Goal: Task Accomplishment & Management: Manage account settings

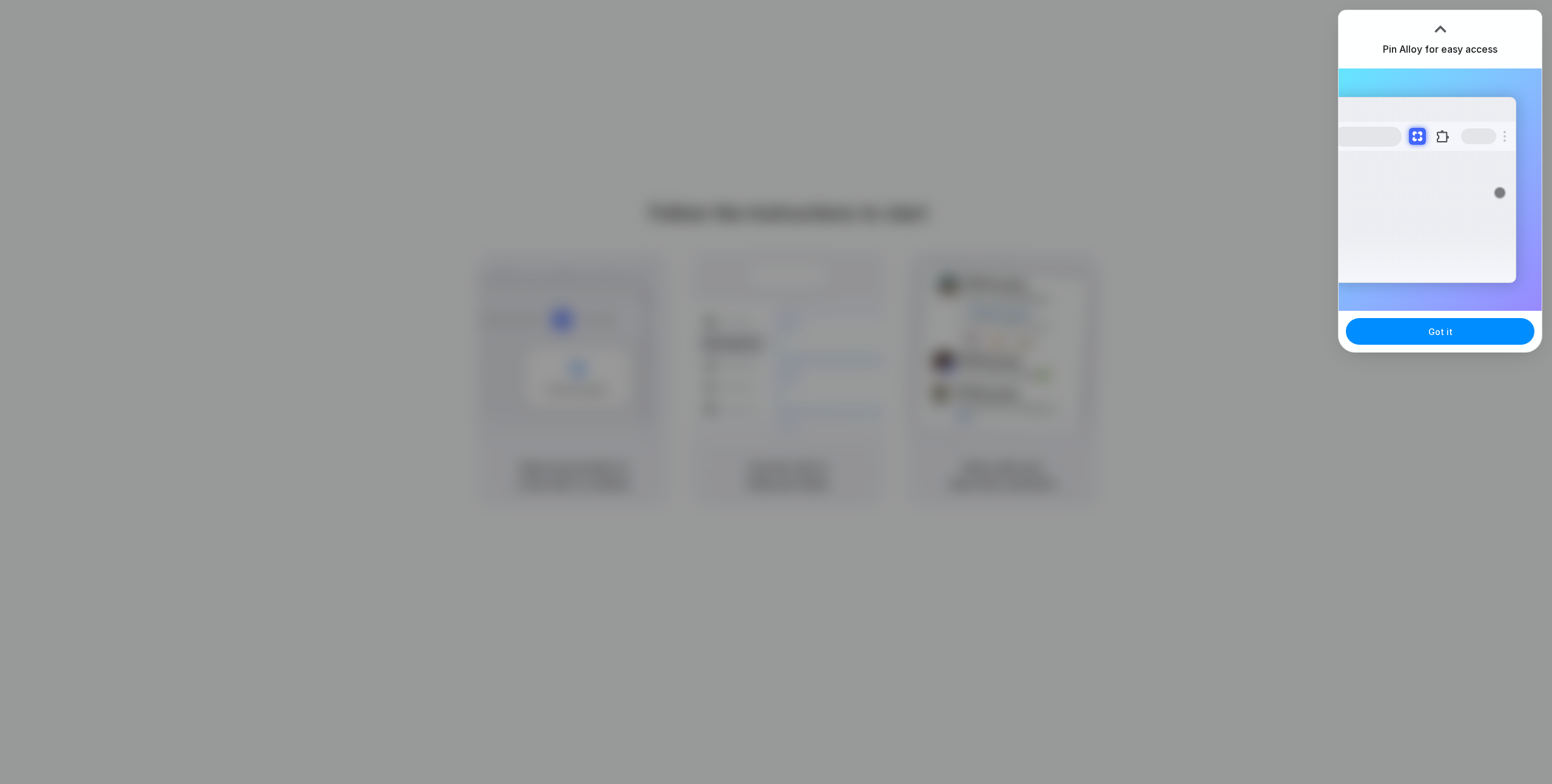
click at [1501, 94] on div "Extensions Alloy · AI Prototyping for..." at bounding box center [1440, 189] width 203 height 242
click at [1441, 337] on span "Got it" at bounding box center [1440, 332] width 24 height 13
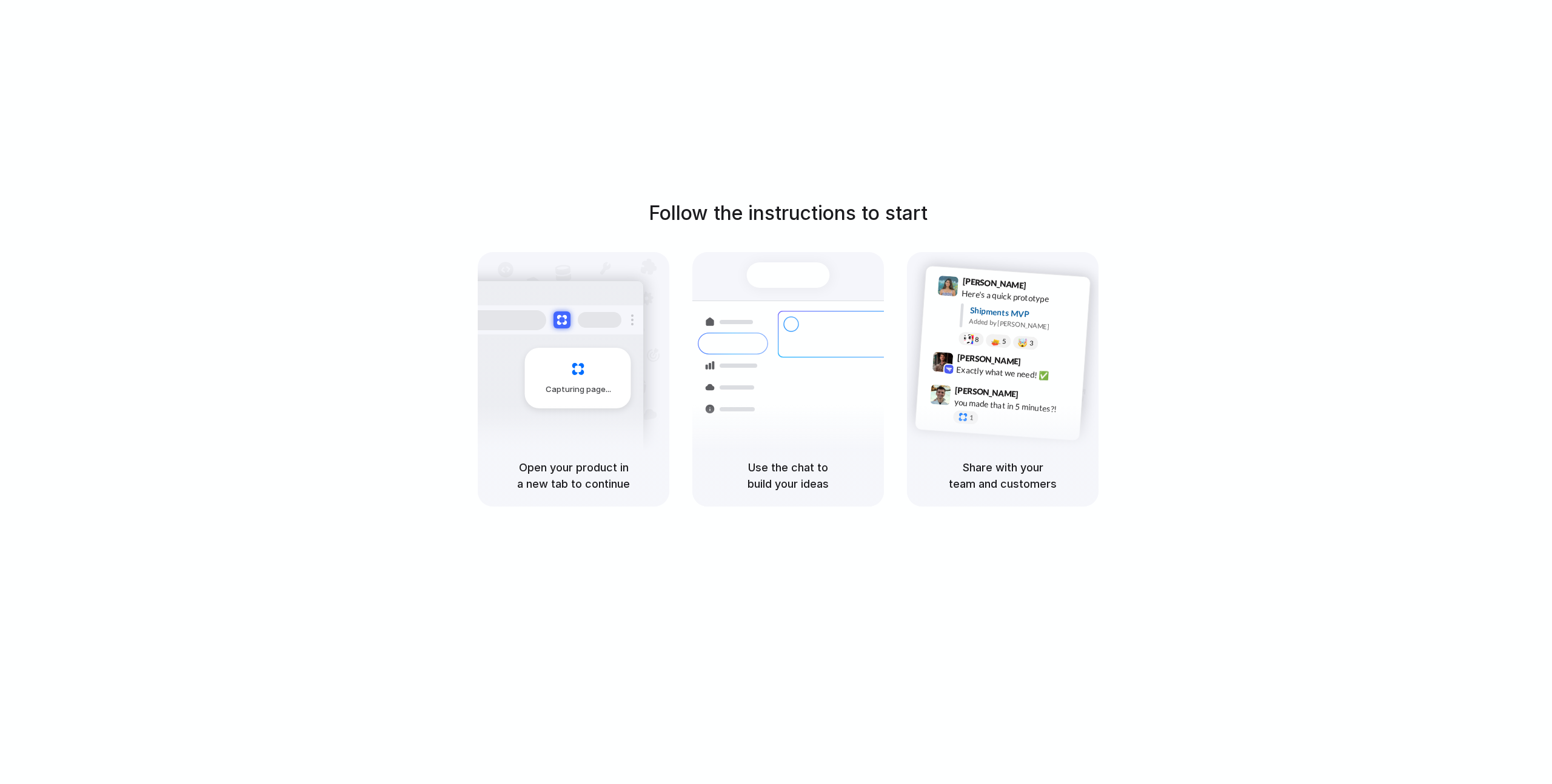
click at [776, 392] on div at bounding box center [776, 392] width 0 height 0
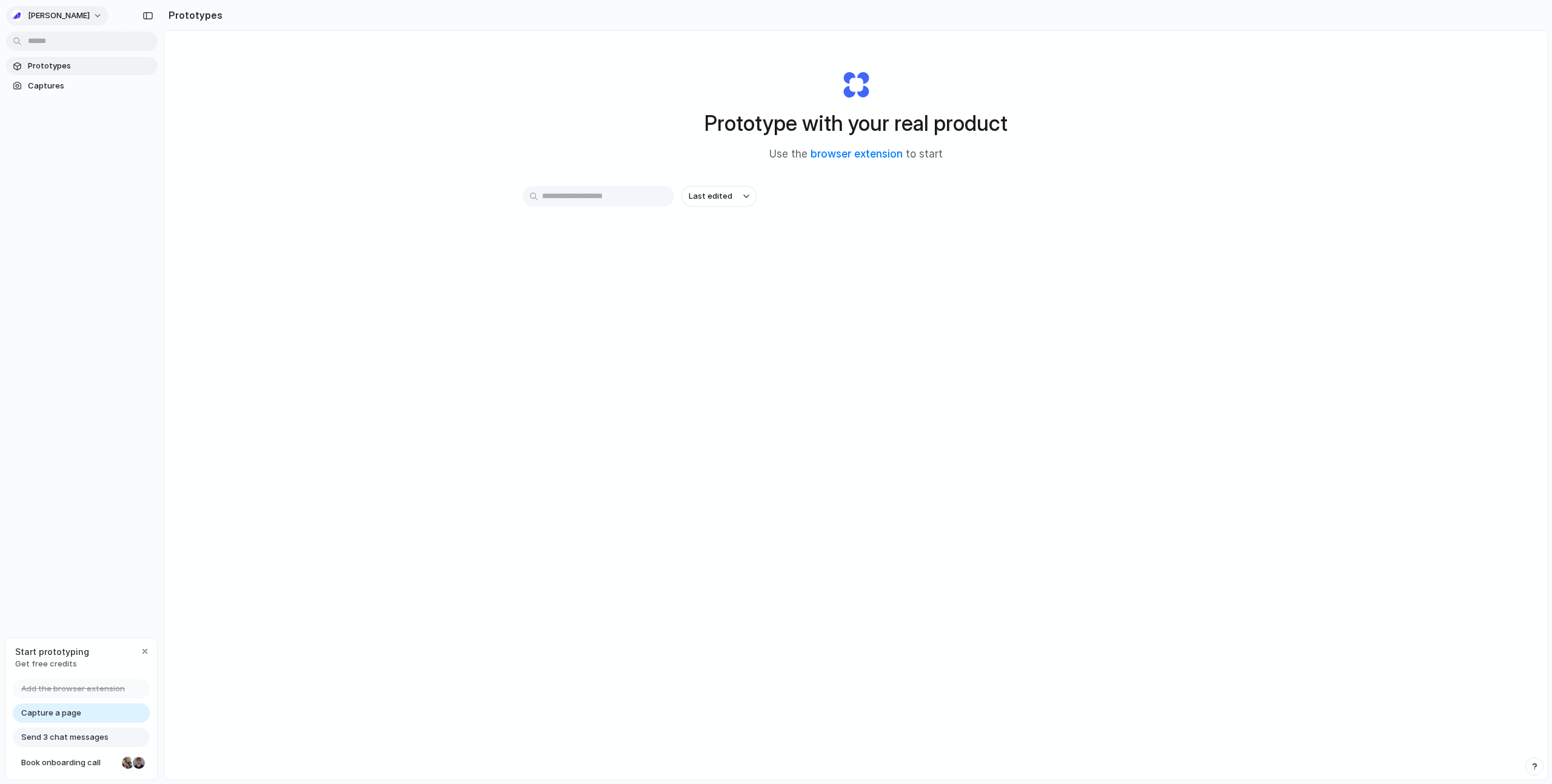
click at [17, 14] on div "button" at bounding box center [17, 15] width 12 height 12
click at [276, 110] on div "Settings Invite members Change theme Sign out" at bounding box center [776, 392] width 1552 height 784
click at [38, 10] on span "[PERSON_NAME]" at bounding box center [59, 15] width 62 height 12
click at [51, 45] on span "Settings" at bounding box center [45, 42] width 33 height 12
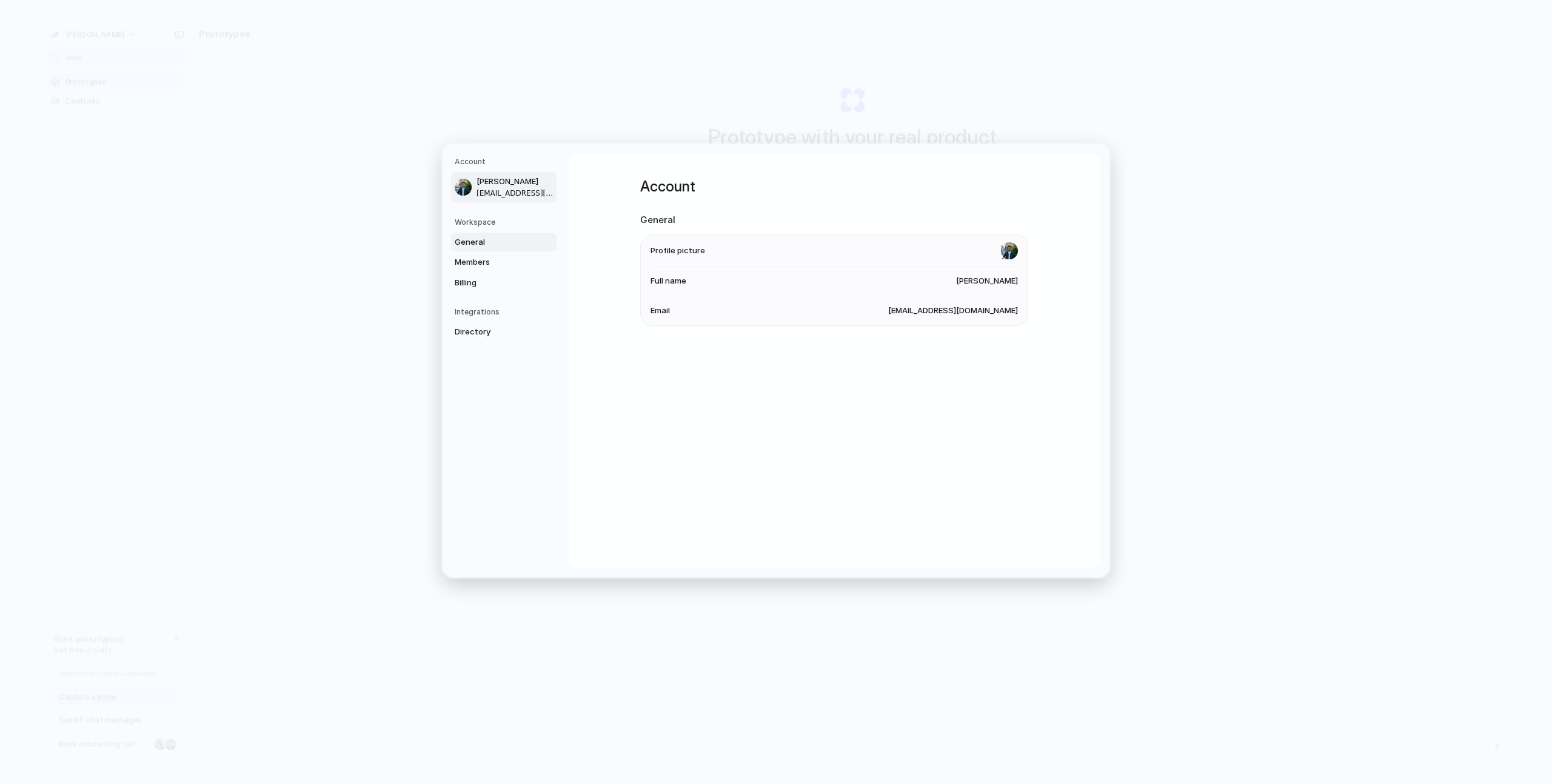
click at [494, 245] on span "General" at bounding box center [494, 242] width 78 height 12
click at [509, 268] on span "Members" at bounding box center [494, 262] width 78 height 12
click at [509, 281] on span "Billing" at bounding box center [494, 282] width 78 height 12
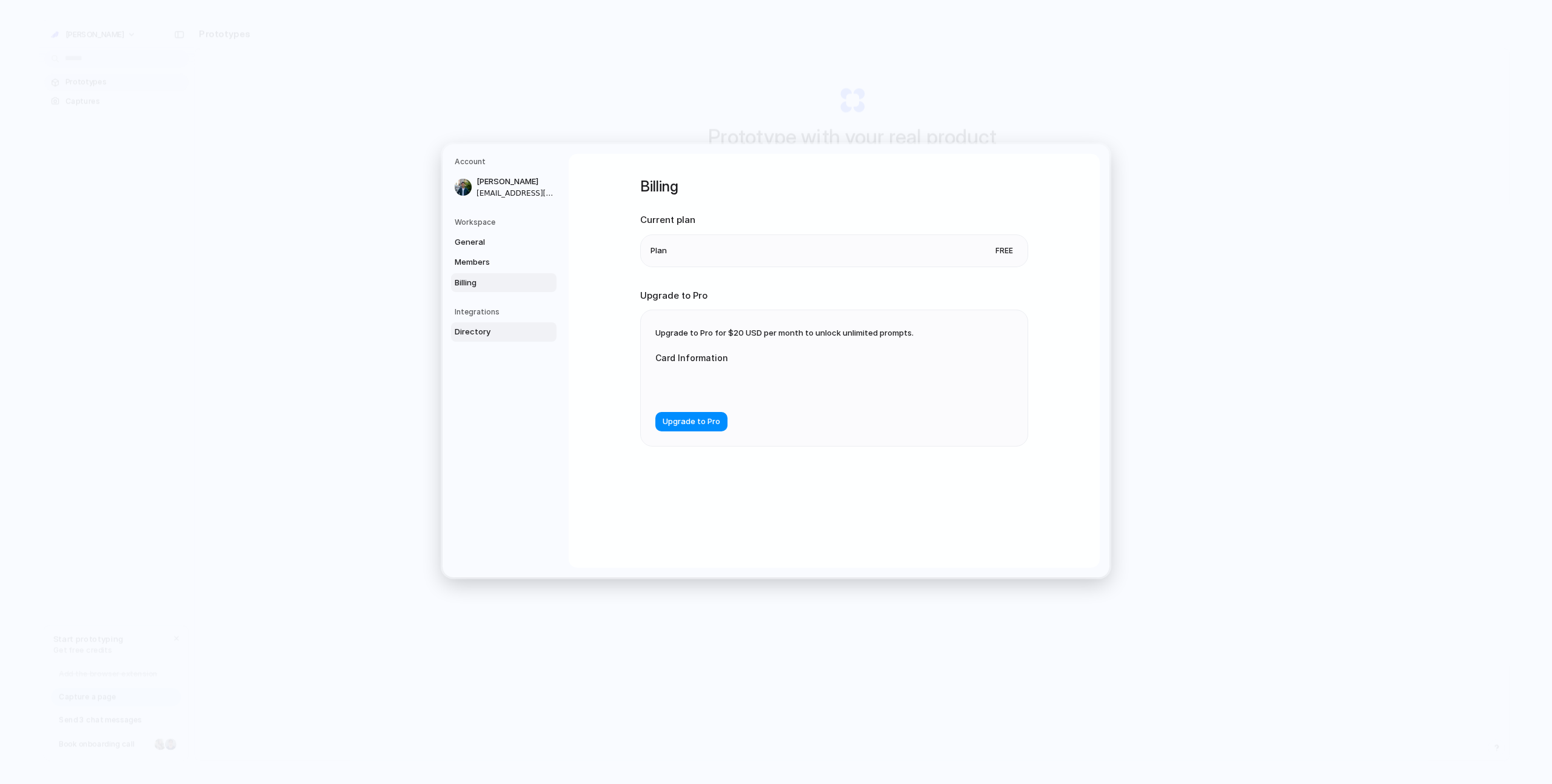
click at [514, 329] on span "Directory" at bounding box center [494, 332] width 78 height 12
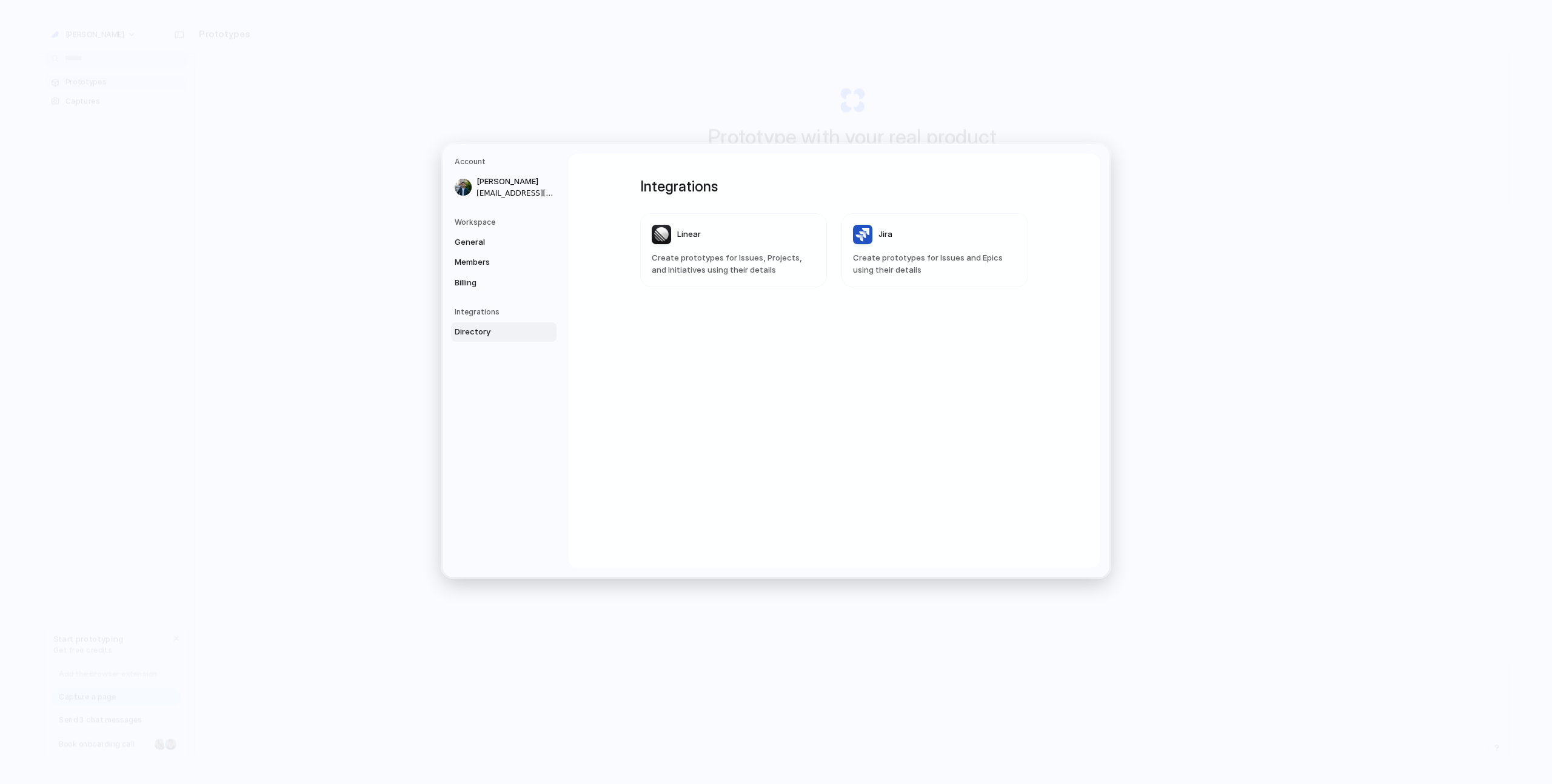
click at [514, 319] on div "Integrations Directory" at bounding box center [506, 324] width 102 height 35
click at [758, 233] on header "Linear" at bounding box center [734, 234] width 164 height 19
click at [1013, 209] on span "Connect" at bounding box center [1005, 207] width 34 height 12
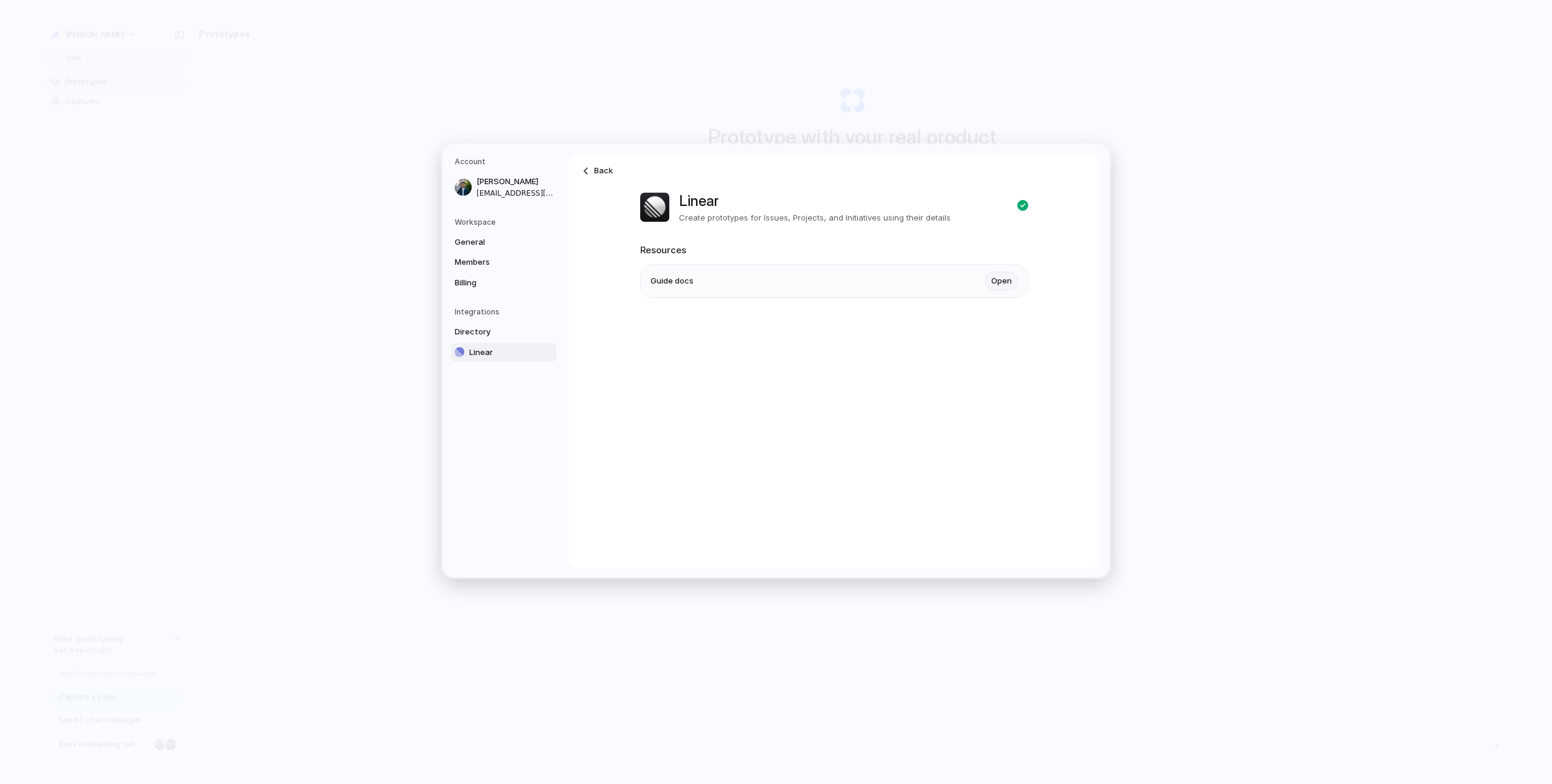
click at [1000, 284] on link "Open" at bounding box center [1002, 281] width 33 height 18
click at [763, 234] on button "Go Back" at bounding box center [763, 234] width 35 height 16
click at [578, 170] on link "Back" at bounding box center [598, 170] width 43 height 19
click at [525, 332] on span "Directory" at bounding box center [494, 332] width 78 height 12
click at [527, 304] on nav "Account Sid Nanda sid@finchlegal.com Workspace General Members Billing Integrat…" at bounding box center [505, 361] width 126 height 433
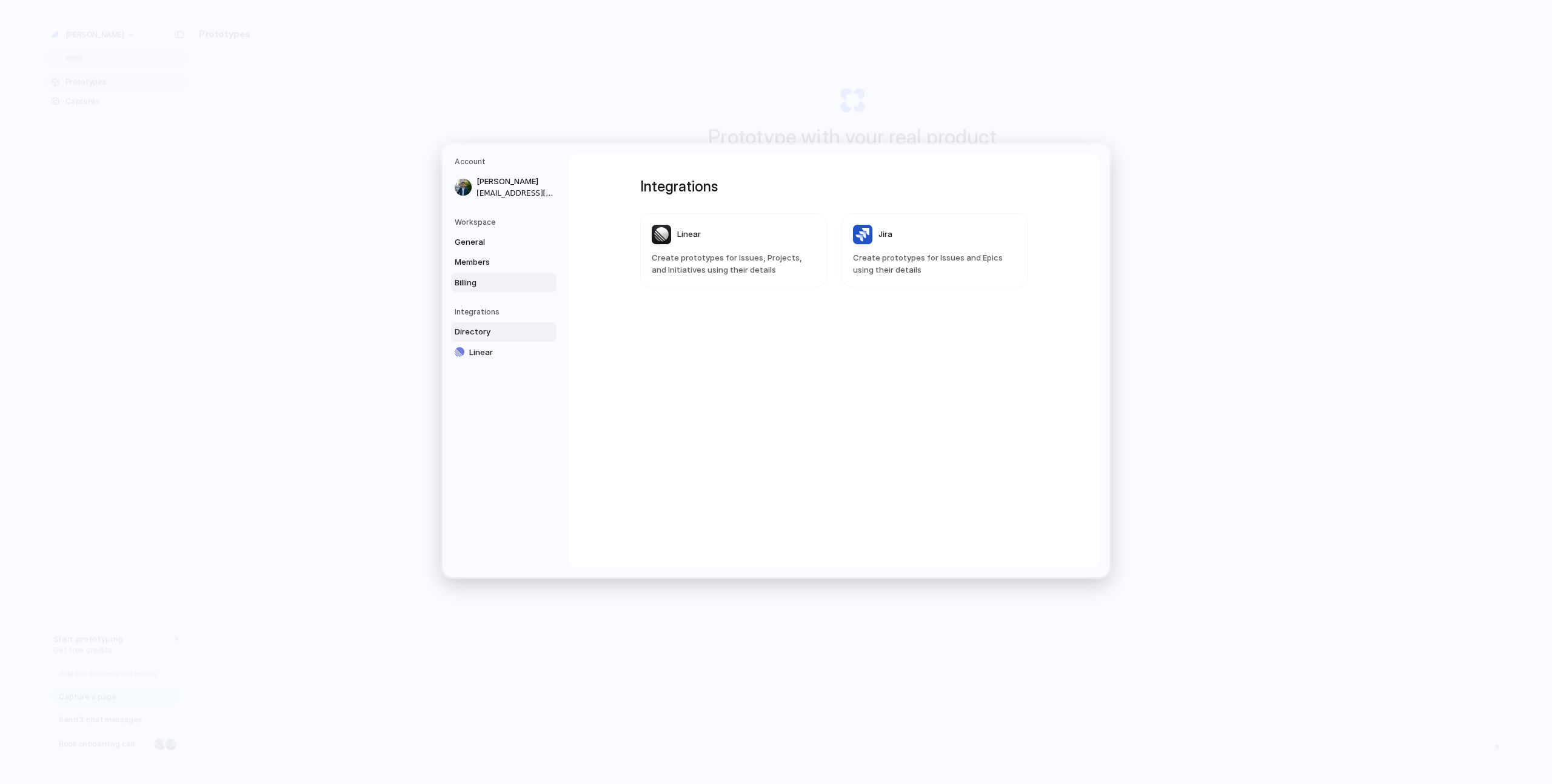
click at [505, 285] on span "Billing" at bounding box center [494, 282] width 78 height 12
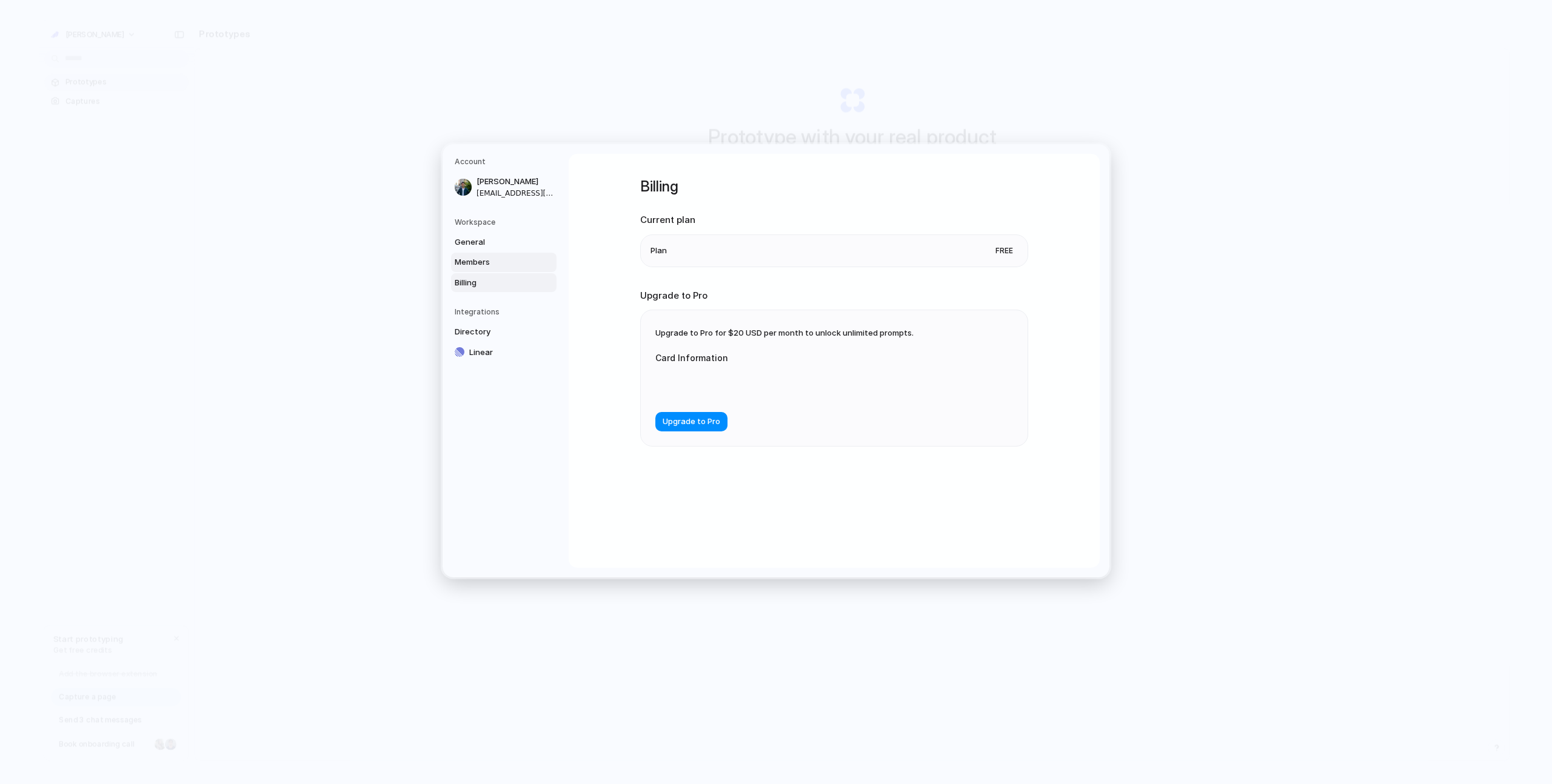
click at [504, 264] on span "Members" at bounding box center [494, 262] width 78 height 12
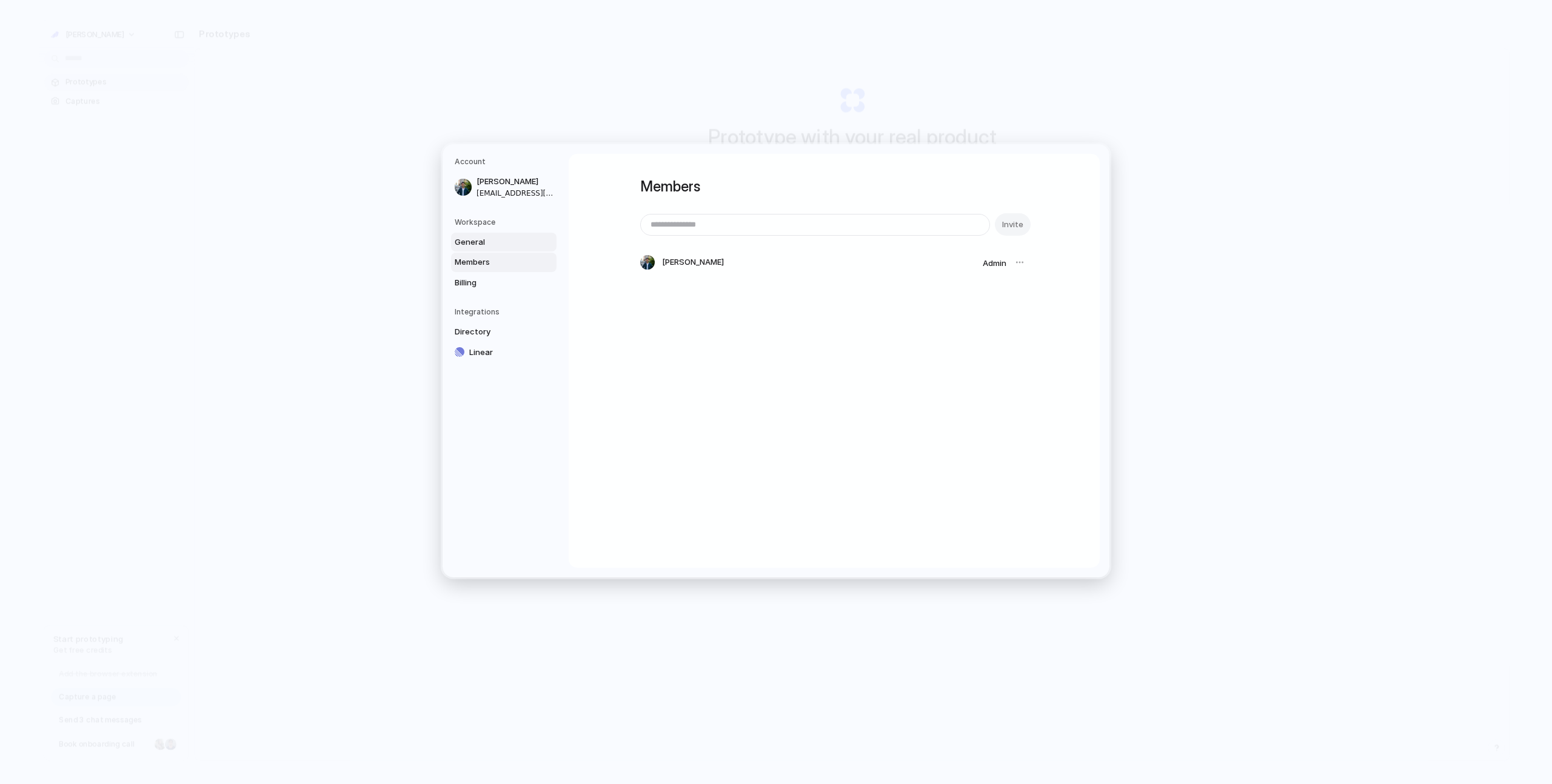
click at [506, 251] on link "General" at bounding box center [504, 242] width 106 height 19
click at [1001, 277] on span "finch" at bounding box center [987, 278] width 62 height 12
click at [989, 311] on span "United States" at bounding box center [978, 307] width 80 height 12
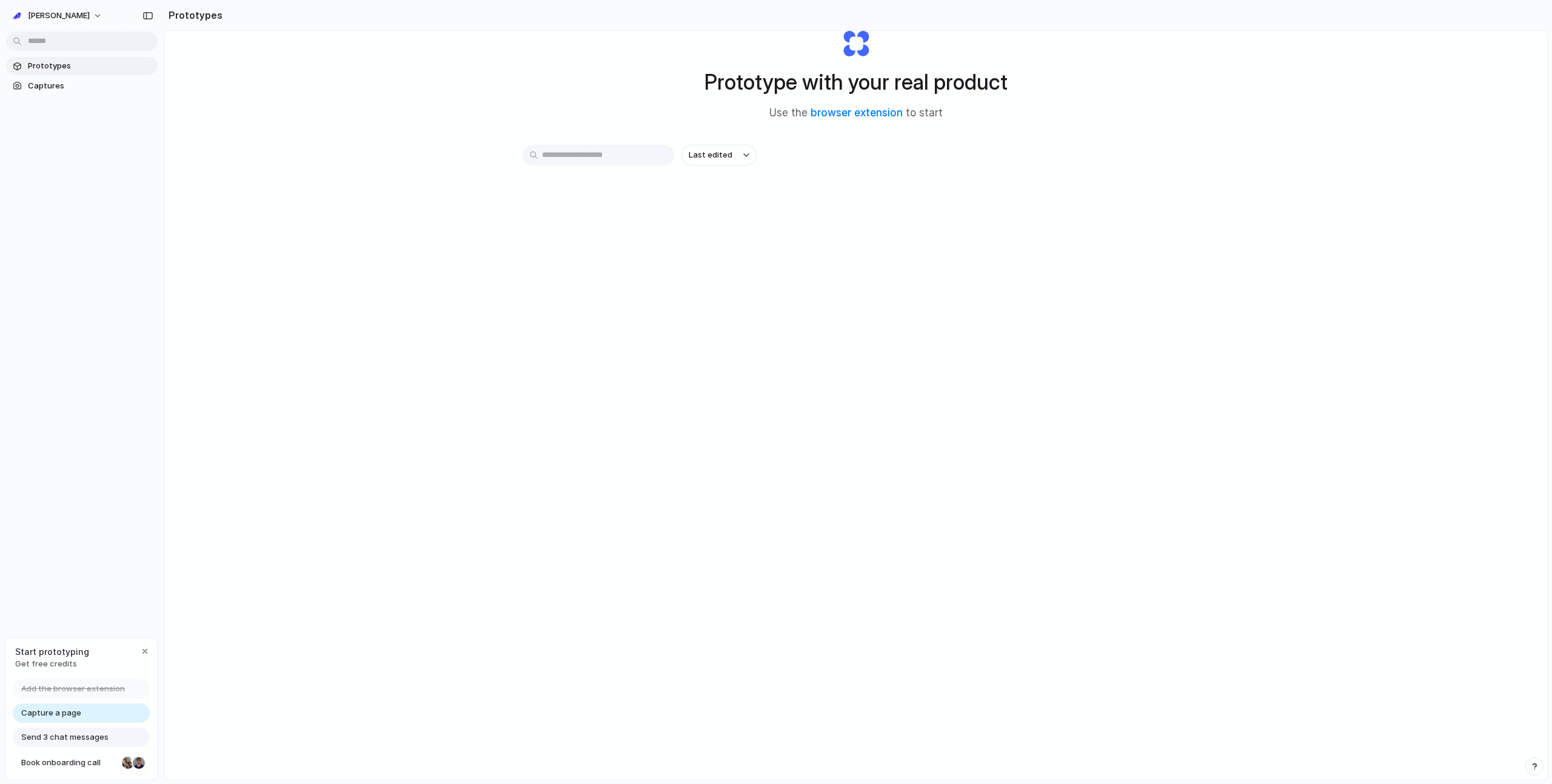
scroll to position [65, 0]
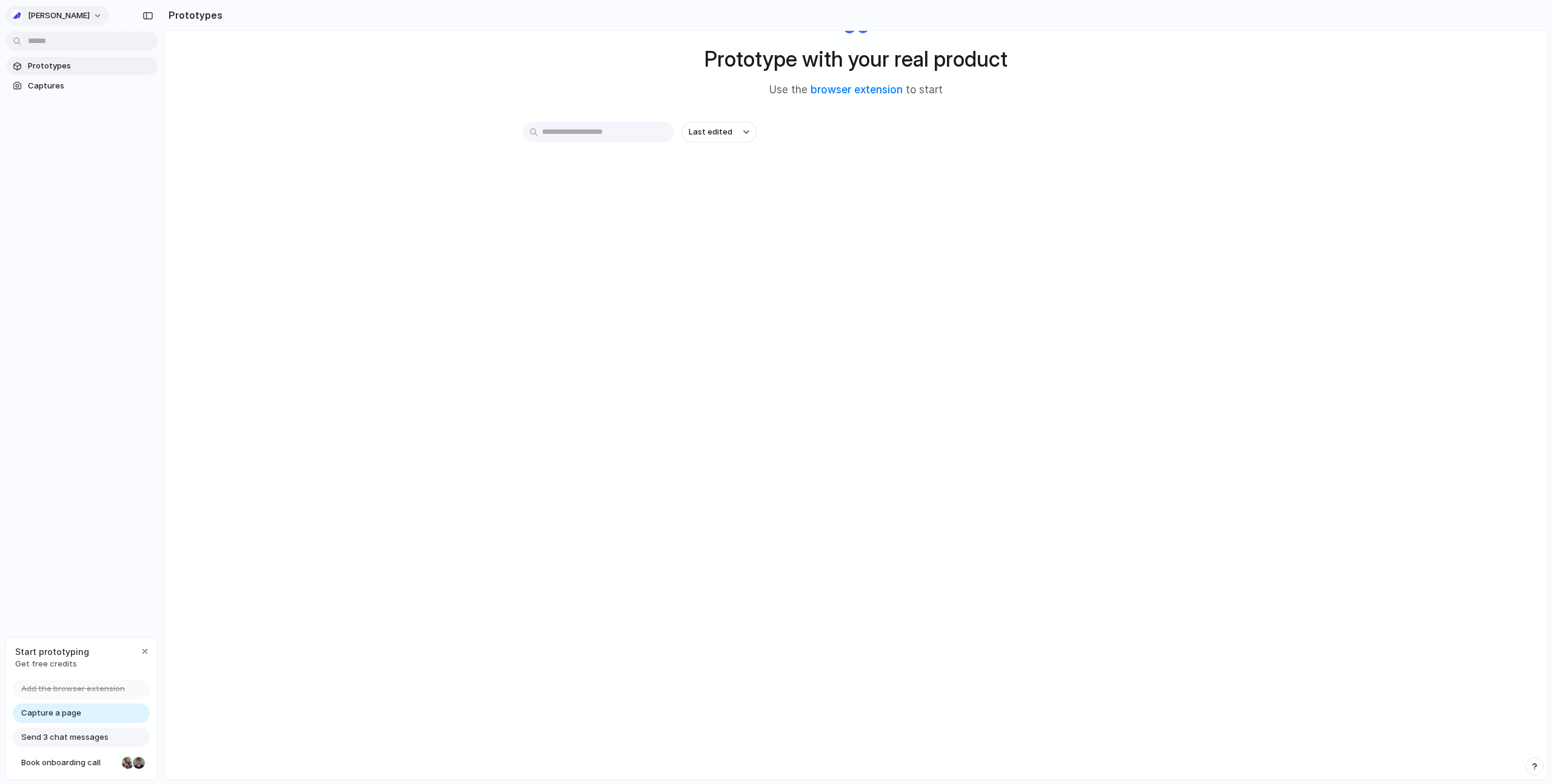
click at [30, 14] on span "[PERSON_NAME]" at bounding box center [59, 15] width 62 height 12
click at [1177, 58] on div "Settings Invite members Change theme Sign out" at bounding box center [776, 392] width 1552 height 784
click at [776, 392] on div at bounding box center [776, 392] width 0 height 0
